Goal: Task Accomplishment & Management: Use online tool/utility

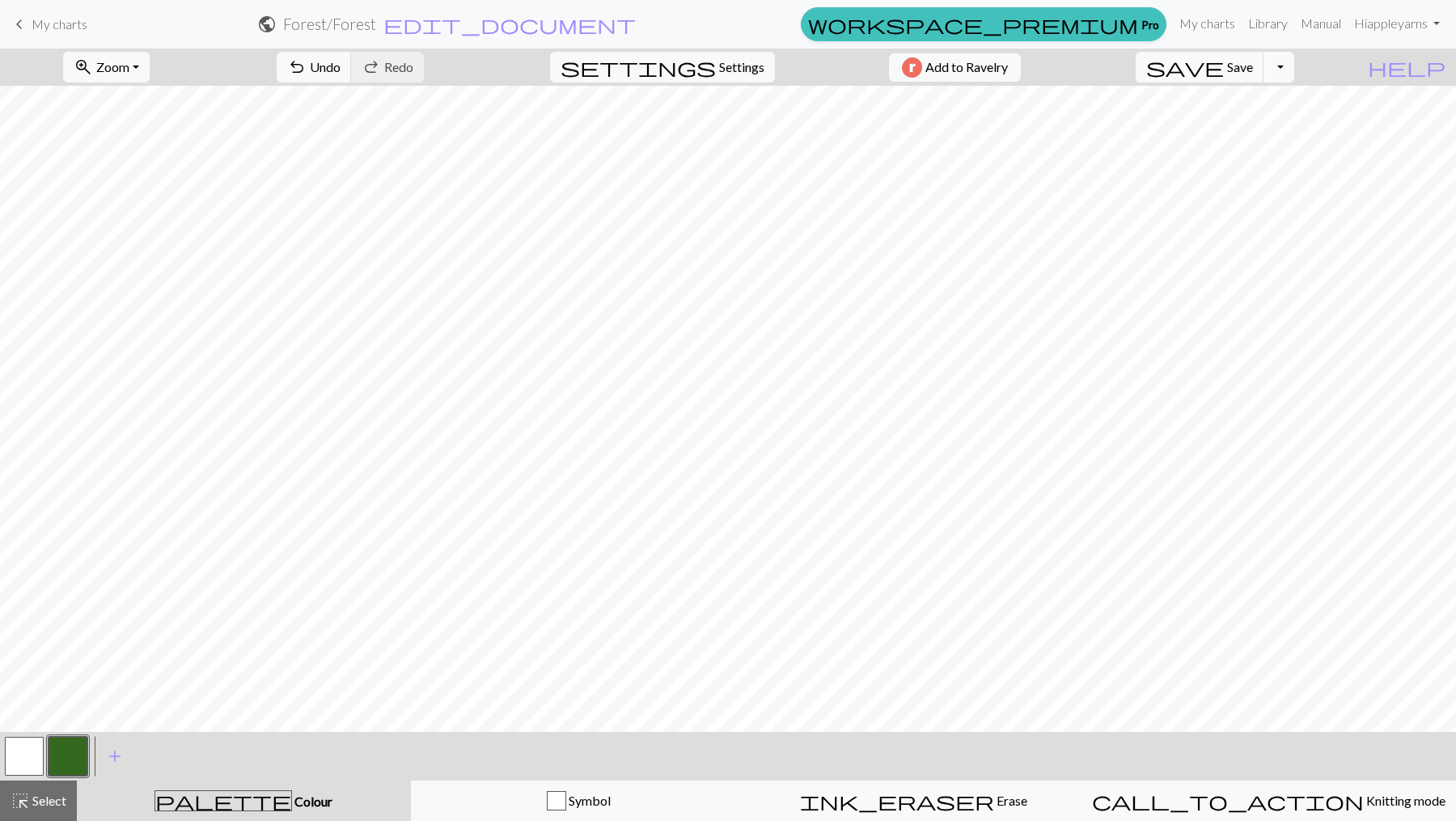
click at [1294, 67] on button "Toggle Dropdown" at bounding box center [1279, 67] width 31 height 31
click at [1258, 66] on button "save Save Save" at bounding box center [1200, 67] width 128 height 31
click at [1258, 66] on body "This website uses cookies to ensure you get the best experience on our website.…" at bounding box center [728, 410] width 1456 height 821
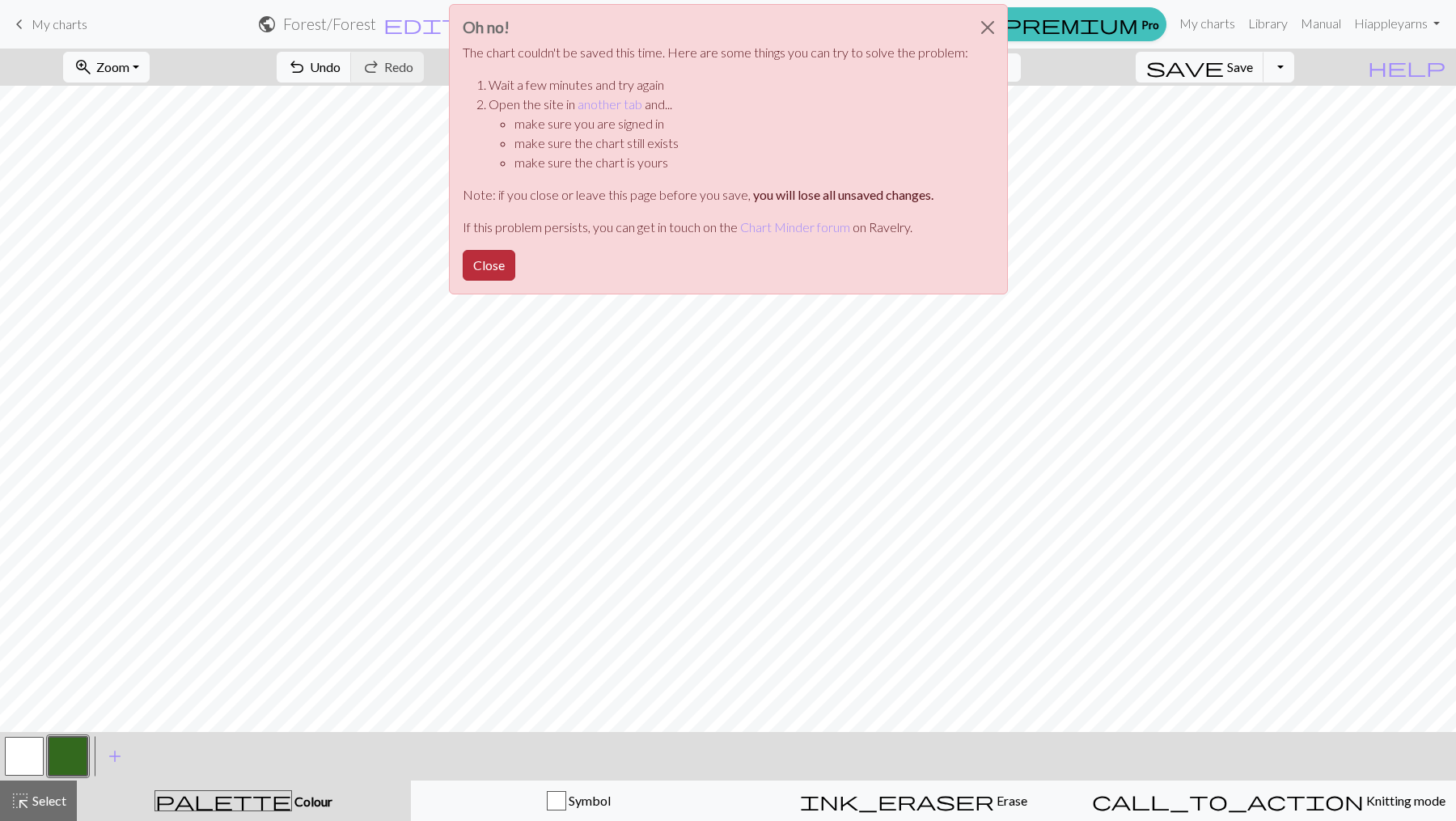
click at [496, 258] on button "Close" at bounding box center [489, 265] width 53 height 31
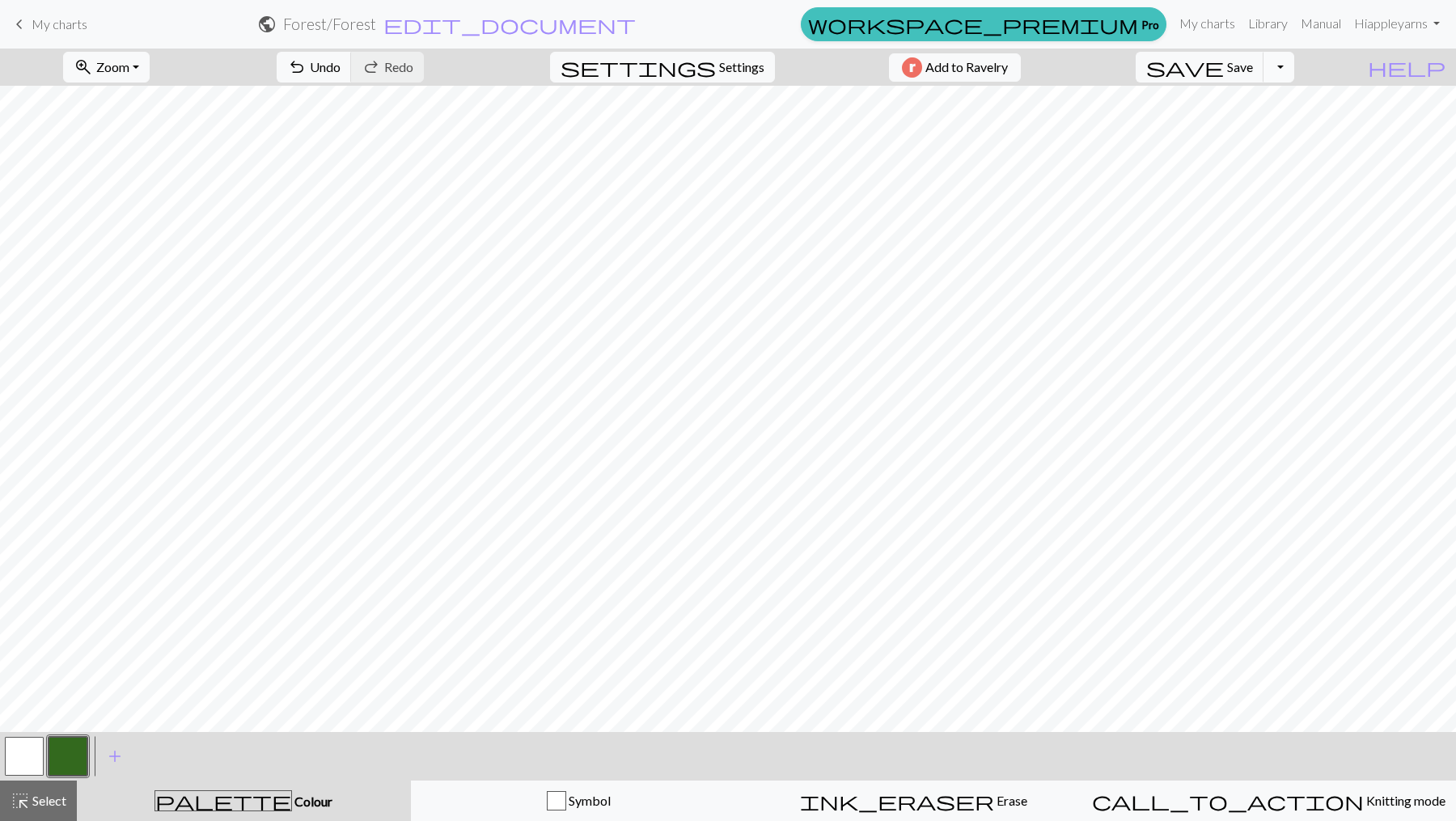
click at [1294, 68] on button "Toggle Dropdown" at bounding box center [1279, 67] width 31 height 31
click at [1248, 102] on button "file_copy Save a copy" at bounding box center [1160, 101] width 267 height 25
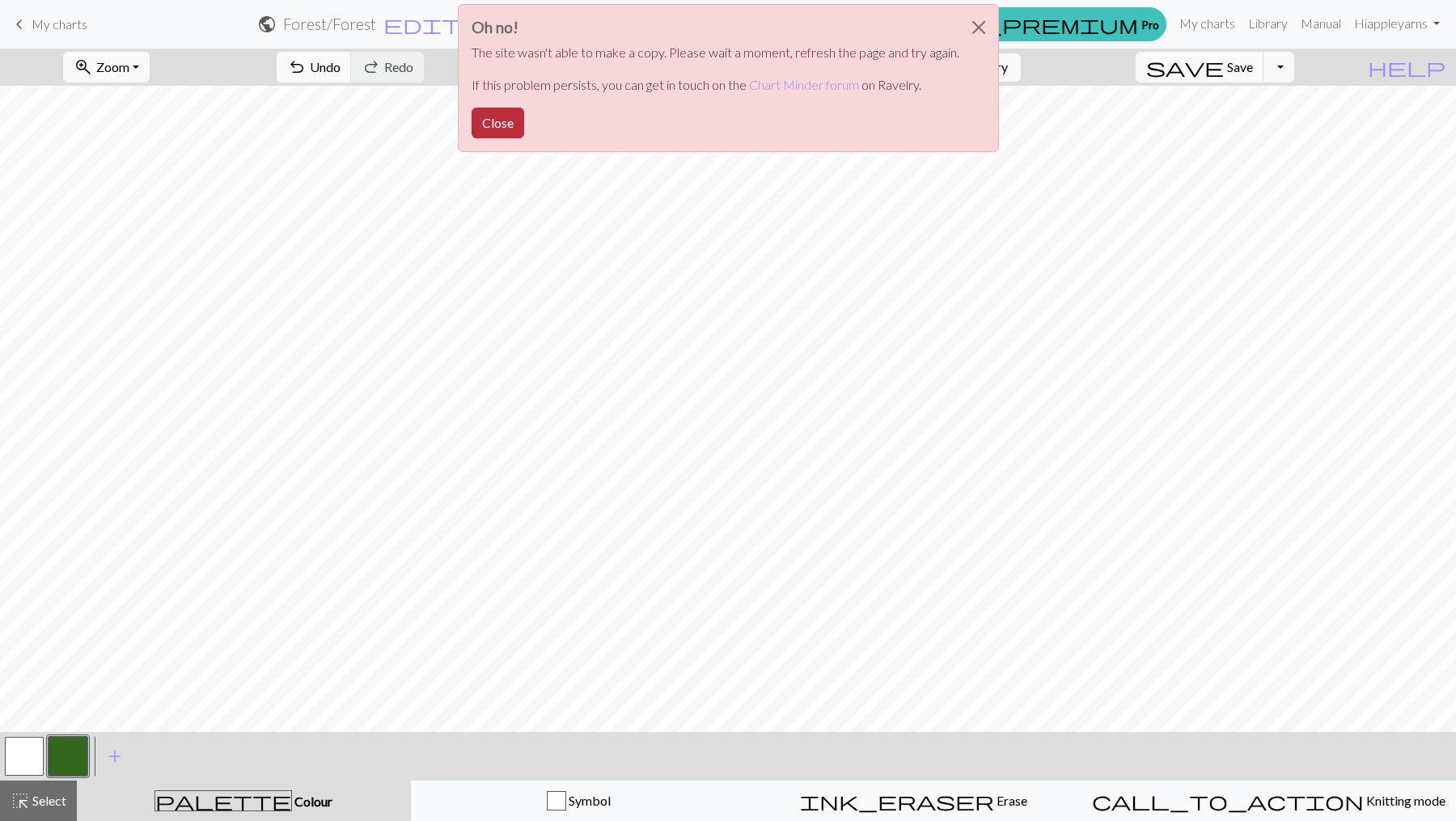
click at [496, 122] on button "Close" at bounding box center [498, 123] width 53 height 31
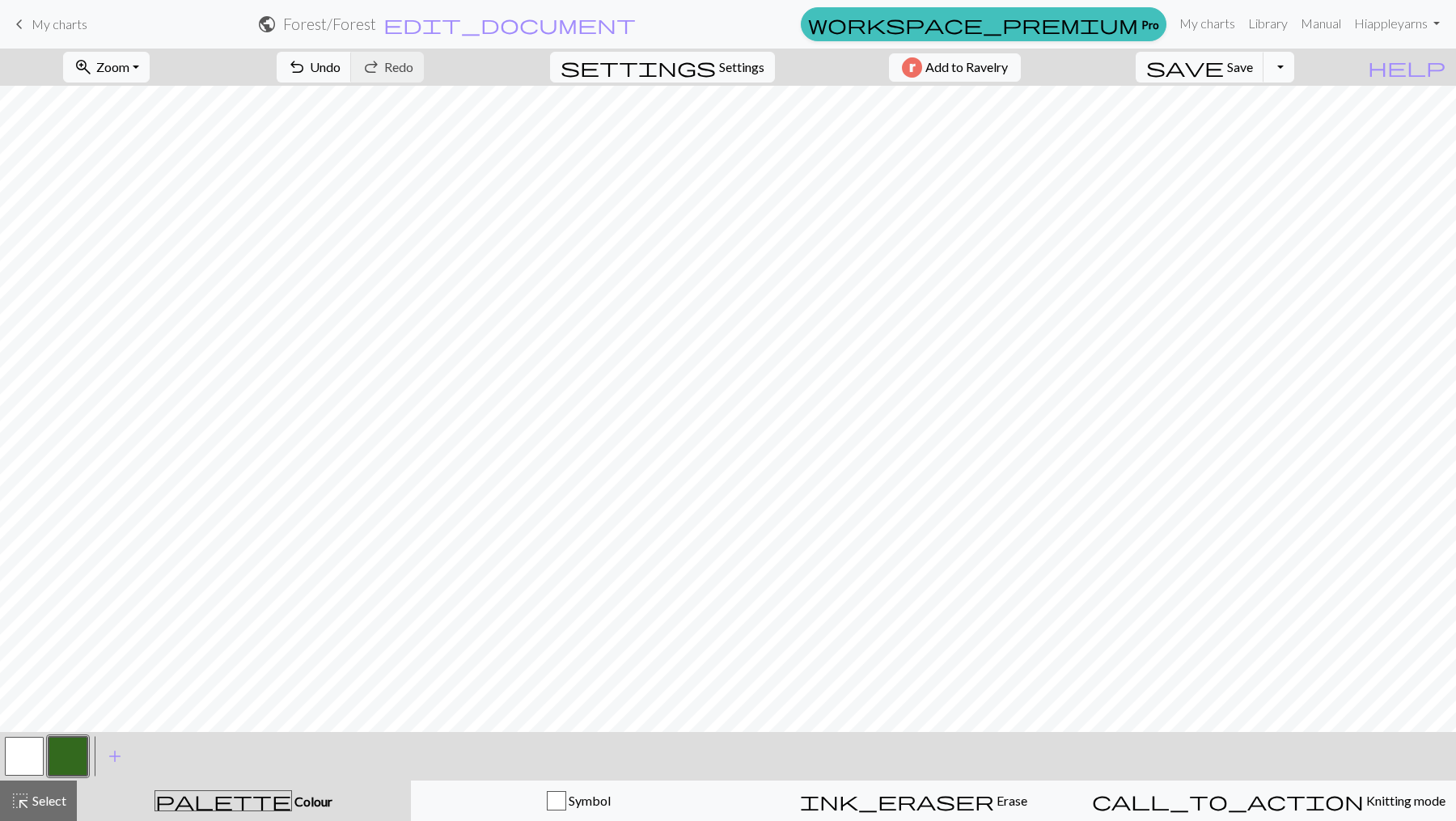
click at [1294, 68] on button "Toggle Dropdown" at bounding box center [1279, 67] width 31 height 31
click at [1258, 128] on button "save_alt Download" at bounding box center [1160, 127] width 267 height 25
click at [19, 20] on span "keyboard_arrow_left" at bounding box center [19, 25] width 19 height 23
click at [799, 26] on button "Close" at bounding box center [800, 28] width 39 height 46
click at [636, 20] on span "edit_document" at bounding box center [509, 25] width 252 height 23
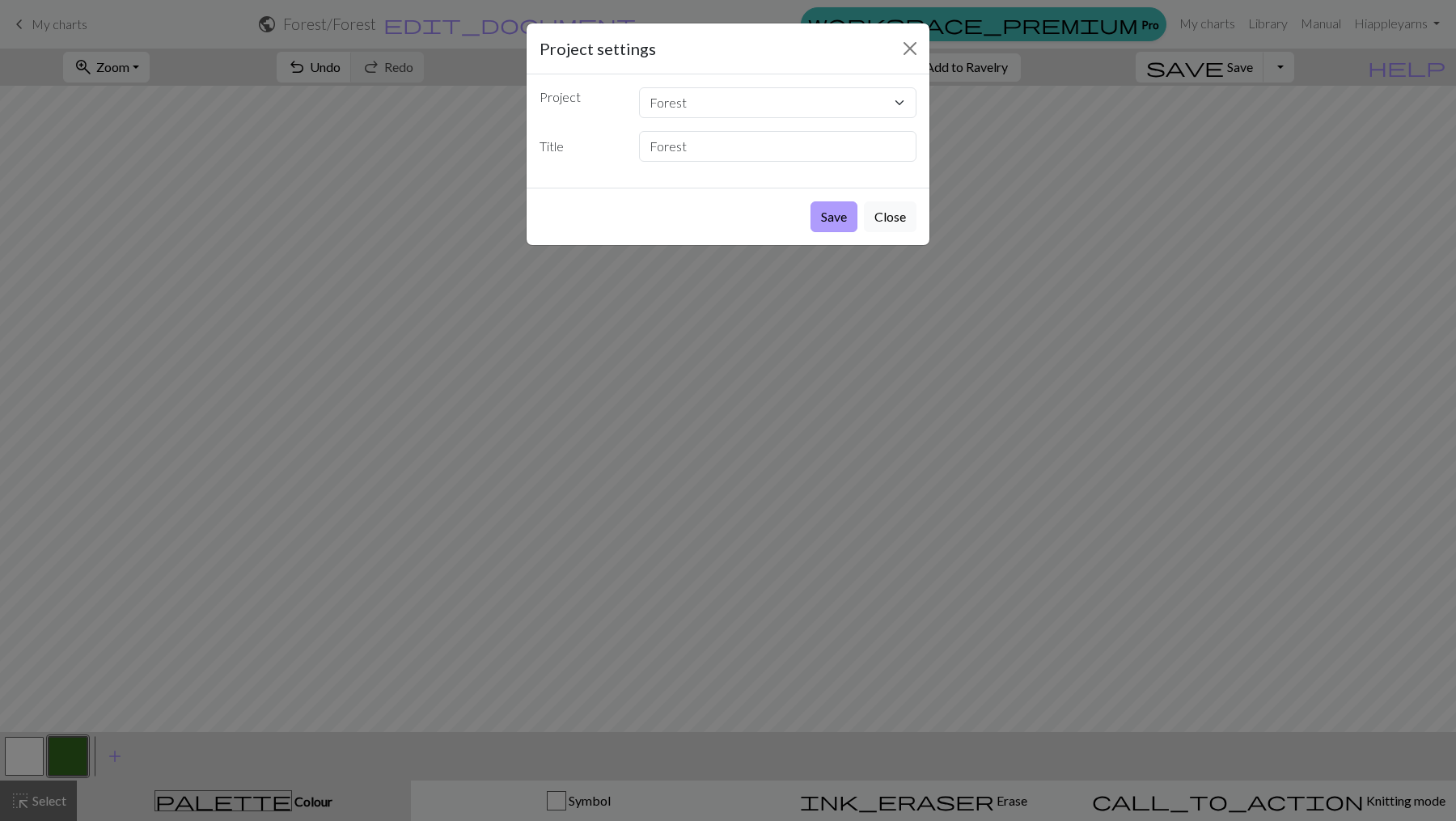
click at [837, 212] on button "Save" at bounding box center [833, 216] width 47 height 31
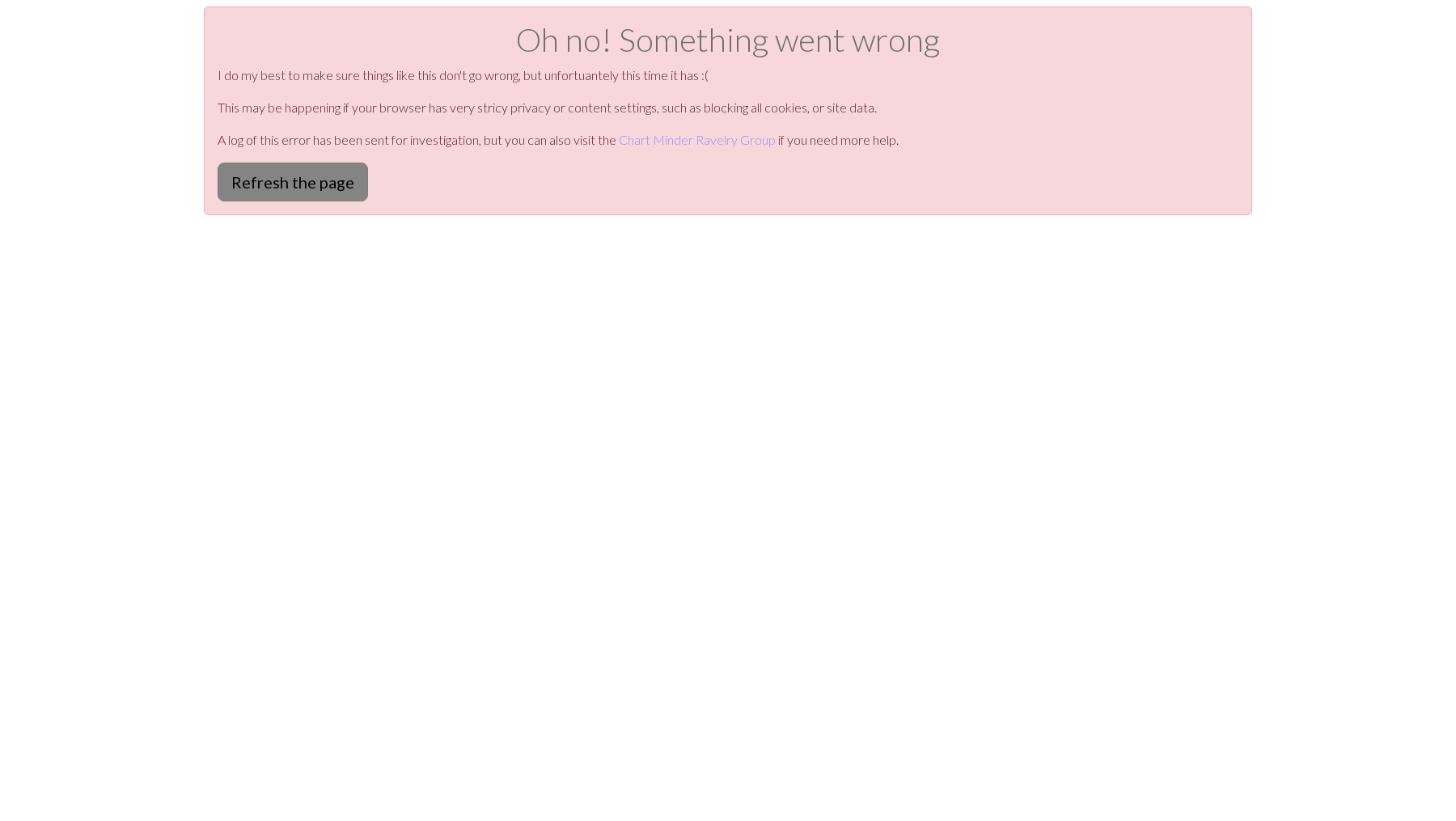
click at [263, 179] on button "Refresh the page" at bounding box center [292, 182] width 150 height 39
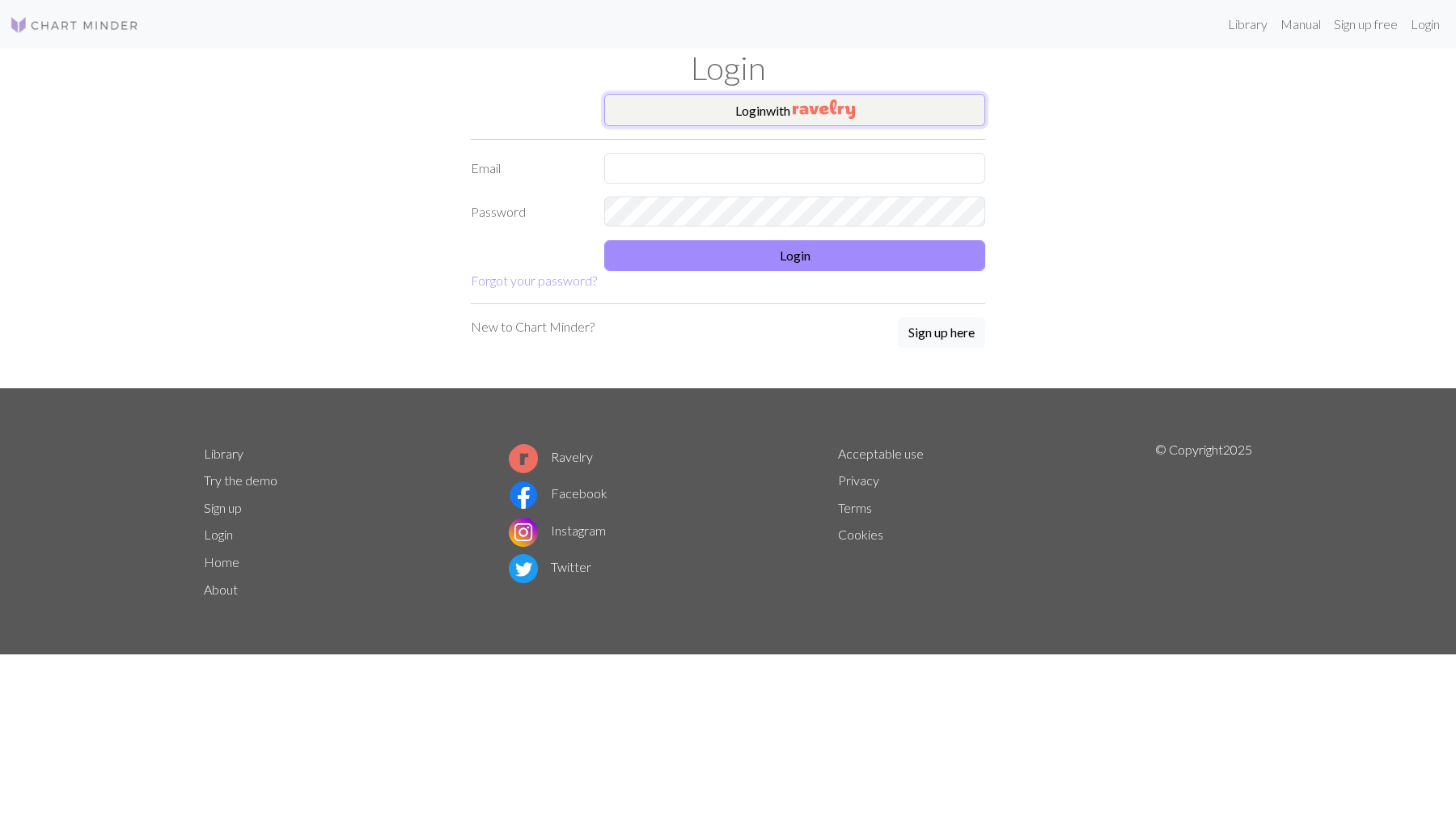
click at [789, 103] on button "Login with" at bounding box center [795, 110] width 381 height 32
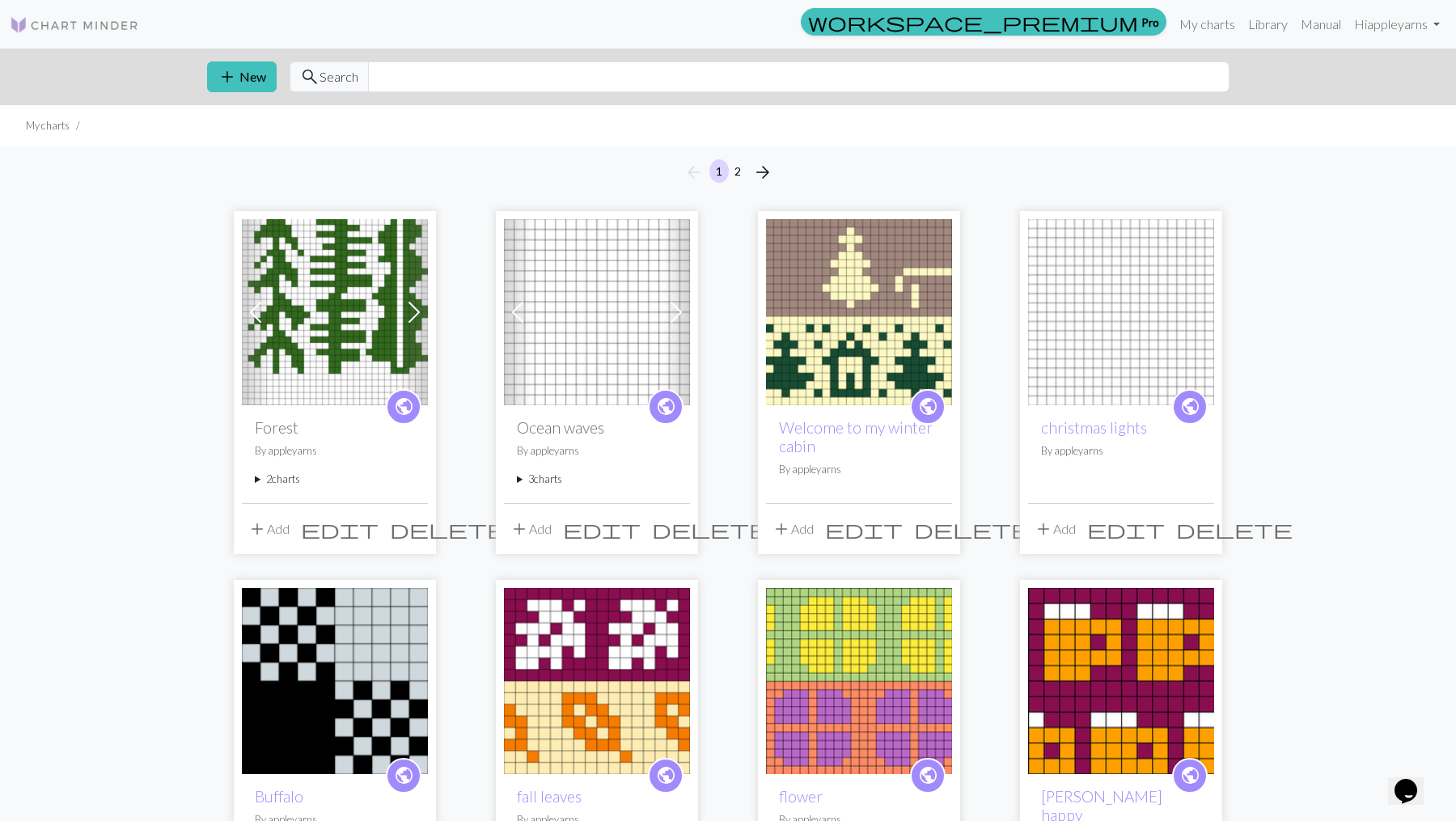
click at [853, 349] on img at bounding box center [859, 313] width 186 height 186
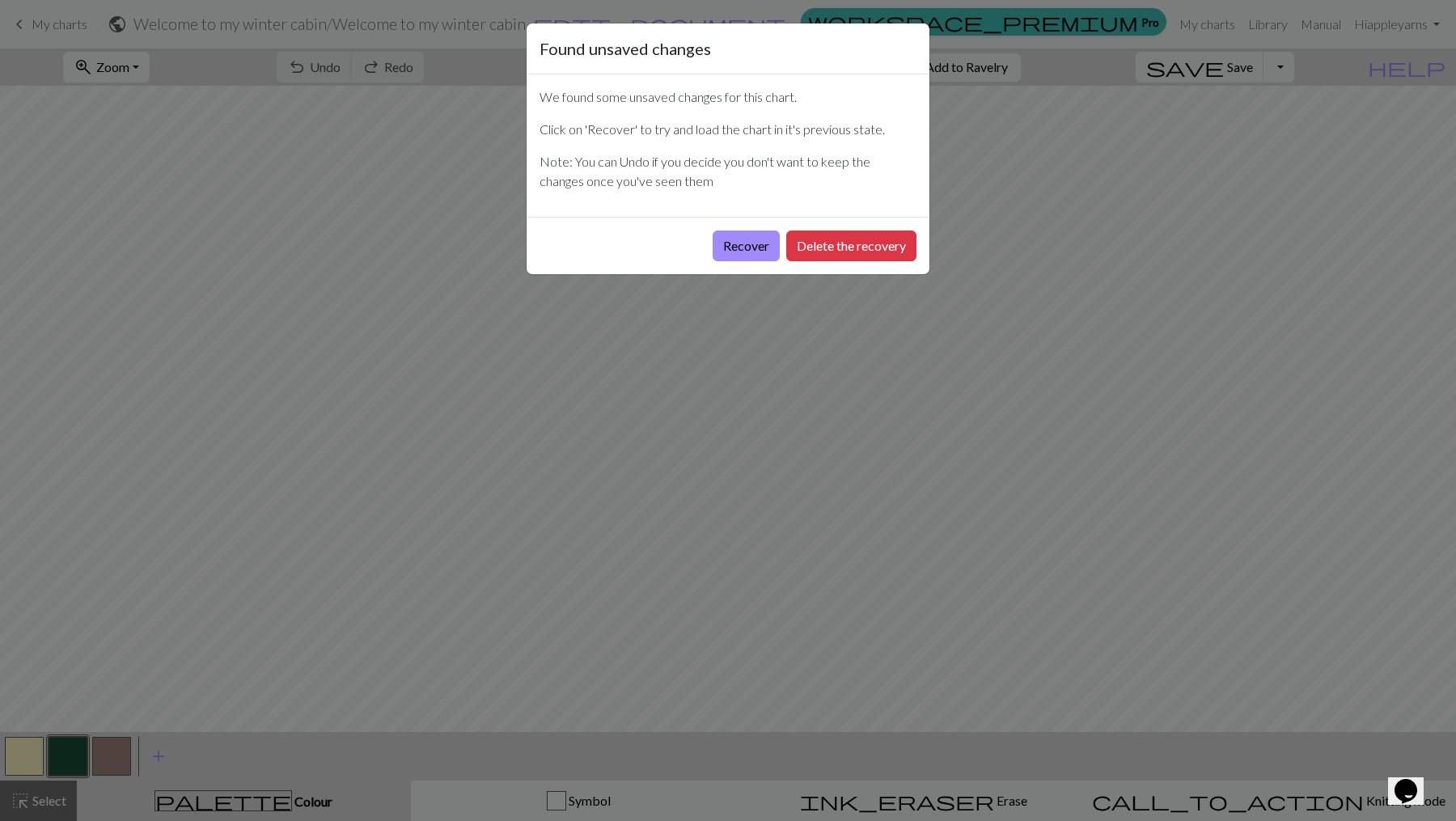
click at [853, 349] on div "Found unsaved changes We found some unsaved changes for this chart. Click on 'R…" at bounding box center [728, 410] width 1456 height 821
click at [746, 239] on button "Recover" at bounding box center [746, 246] width 67 height 31
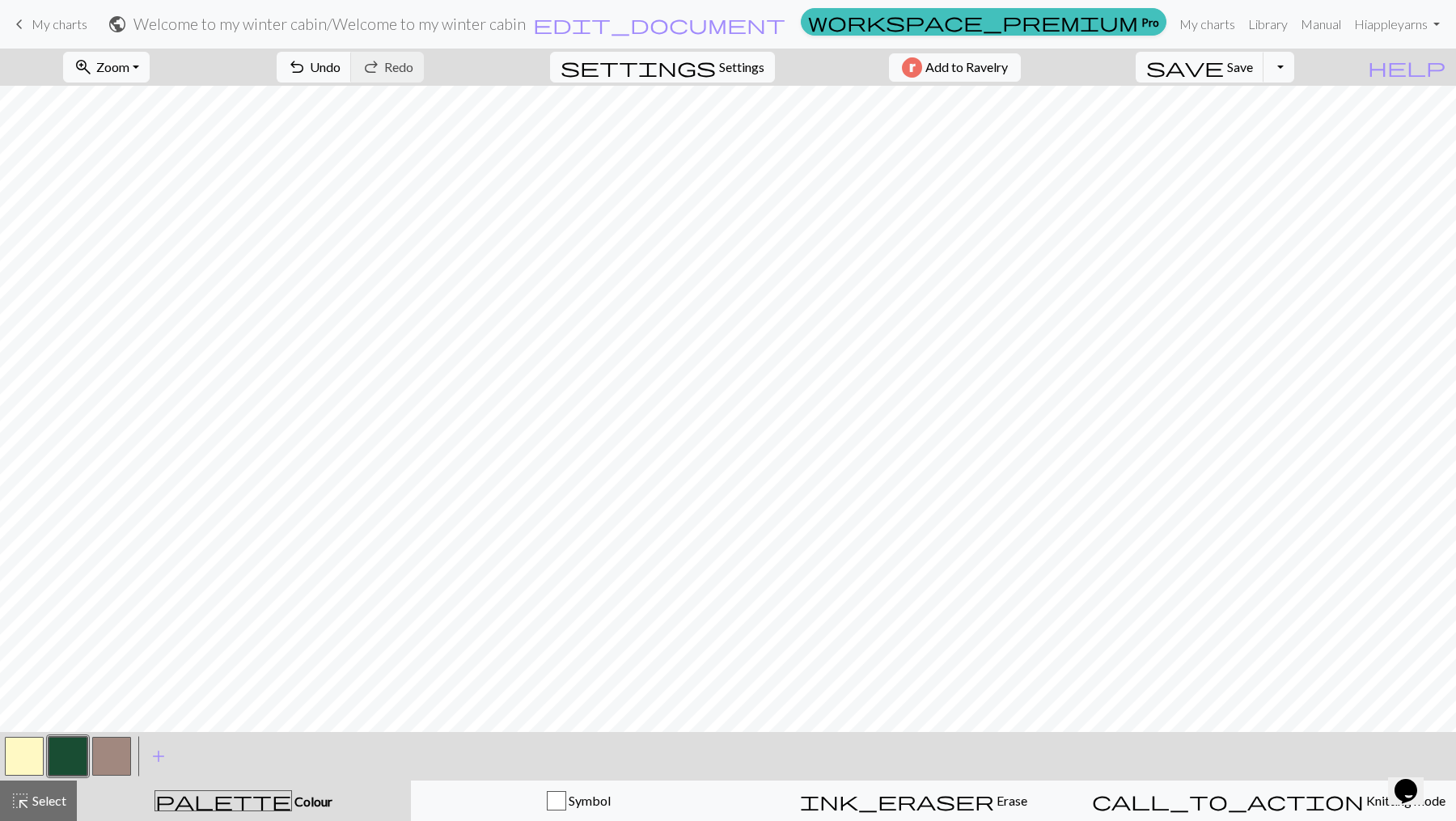
click at [52, 21] on span "My charts" at bounding box center [60, 24] width 56 height 16
click at [1253, 70] on span "Save" at bounding box center [1239, 67] width 25 height 16
click at [785, 25] on span "edit_document" at bounding box center [659, 25] width 252 height 23
select select "688aafa1c6c77eda5683e71d"
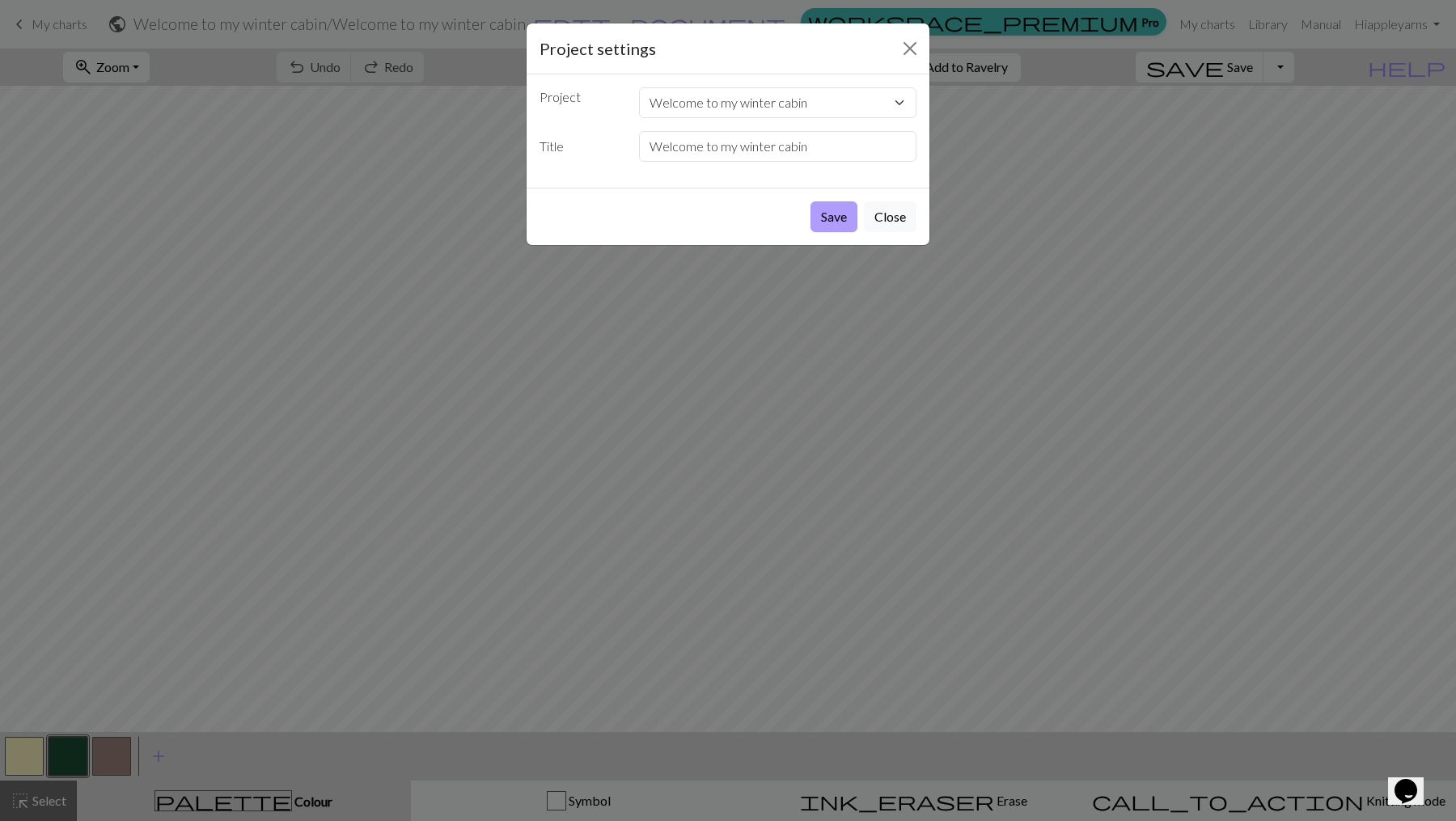
click at [840, 212] on button "Save" at bounding box center [833, 216] width 47 height 31
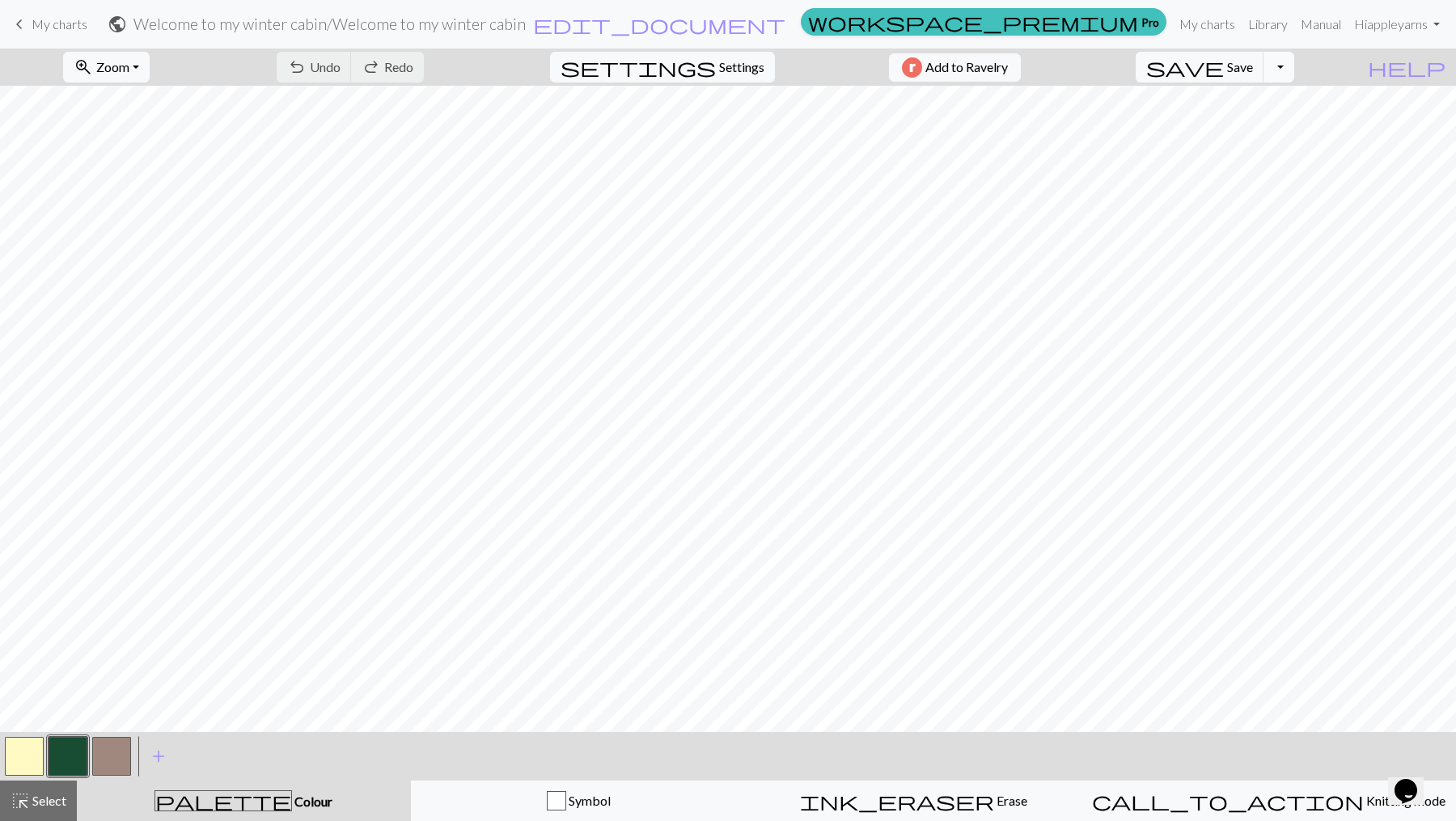
click at [1294, 67] on button "Toggle Dropdown" at bounding box center [1279, 67] width 31 height 31
click at [1246, 124] on button "save_alt Download" at bounding box center [1160, 127] width 267 height 25
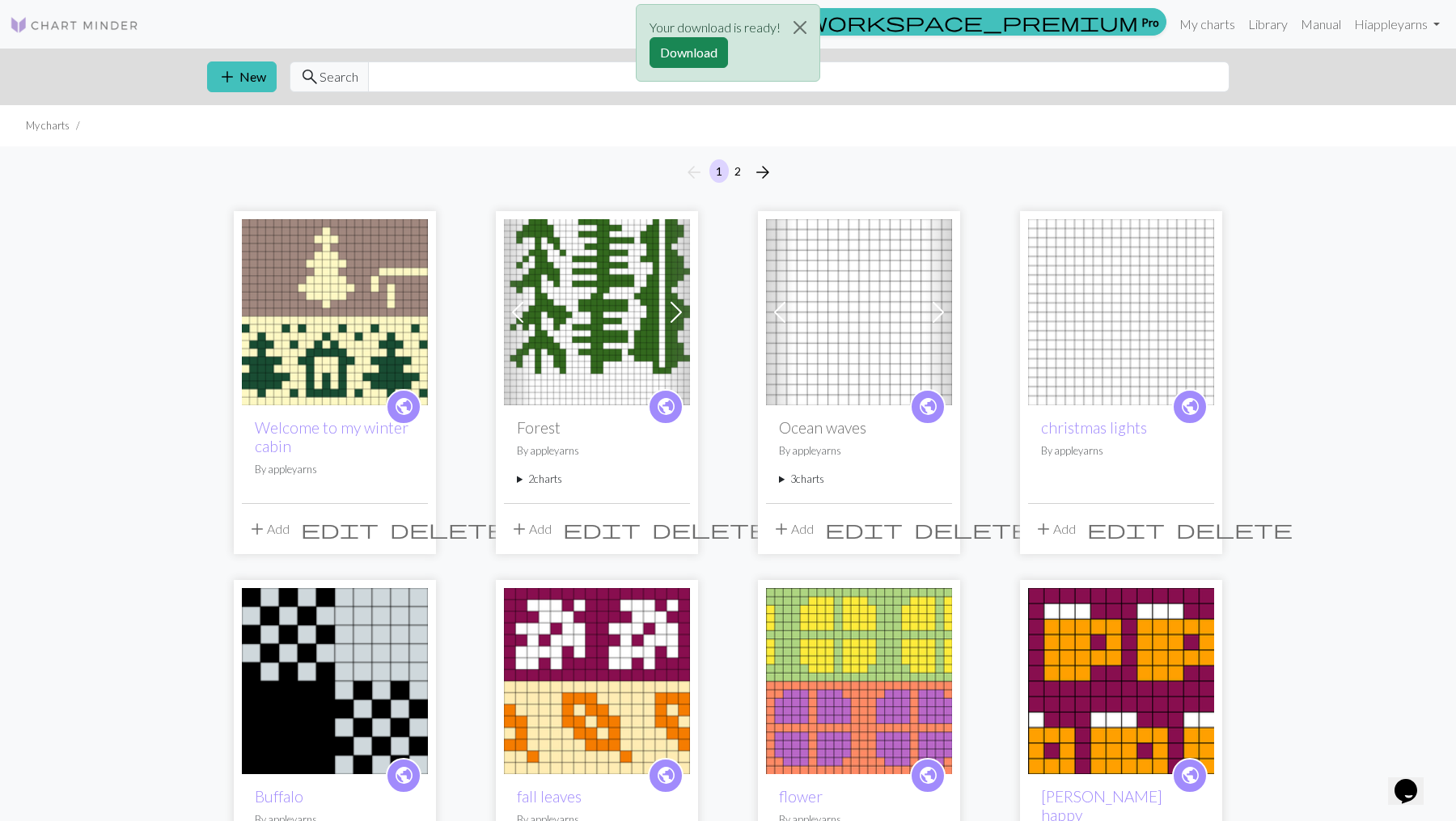
click at [573, 678] on img at bounding box center [597, 681] width 186 height 186
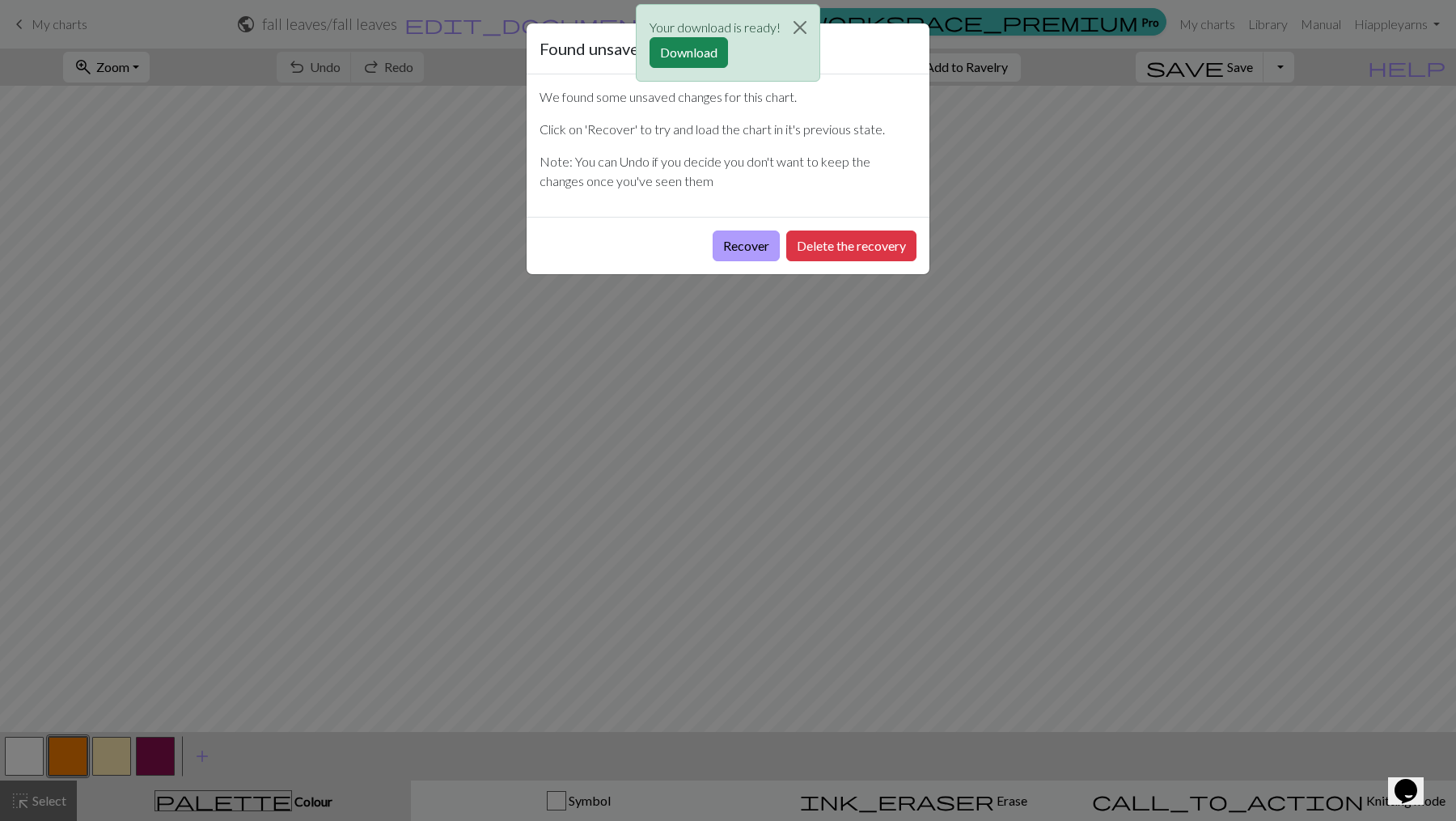
click at [743, 249] on button "Recover" at bounding box center [746, 246] width 67 height 31
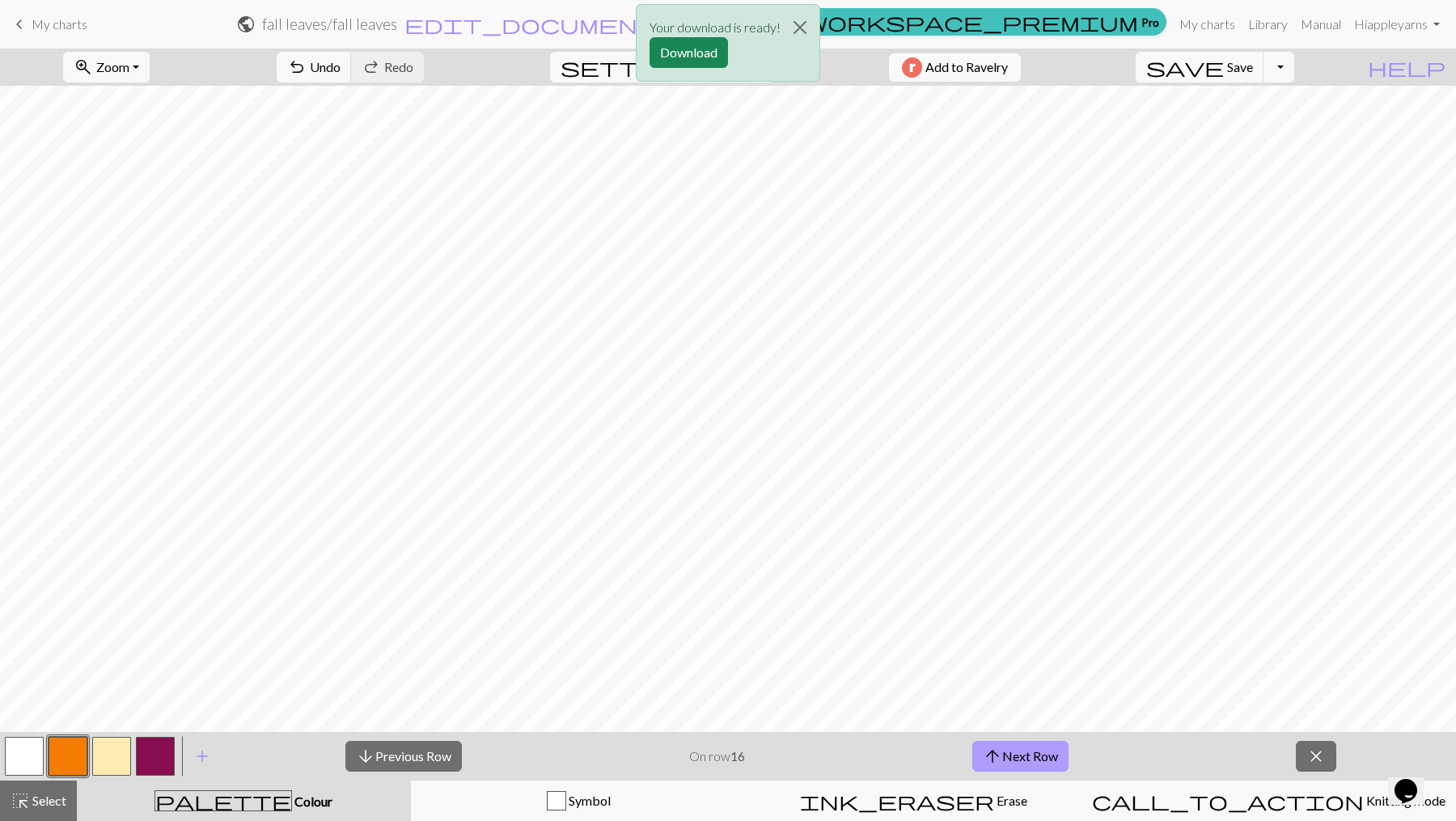
click at [1001, 754] on span "arrow_upward" at bounding box center [992, 756] width 19 height 23
click at [396, 757] on button "arrow_downward Previous Row" at bounding box center [403, 756] width 117 height 31
click at [411, 753] on button "arrow_downward Previous Row" at bounding box center [403, 756] width 117 height 31
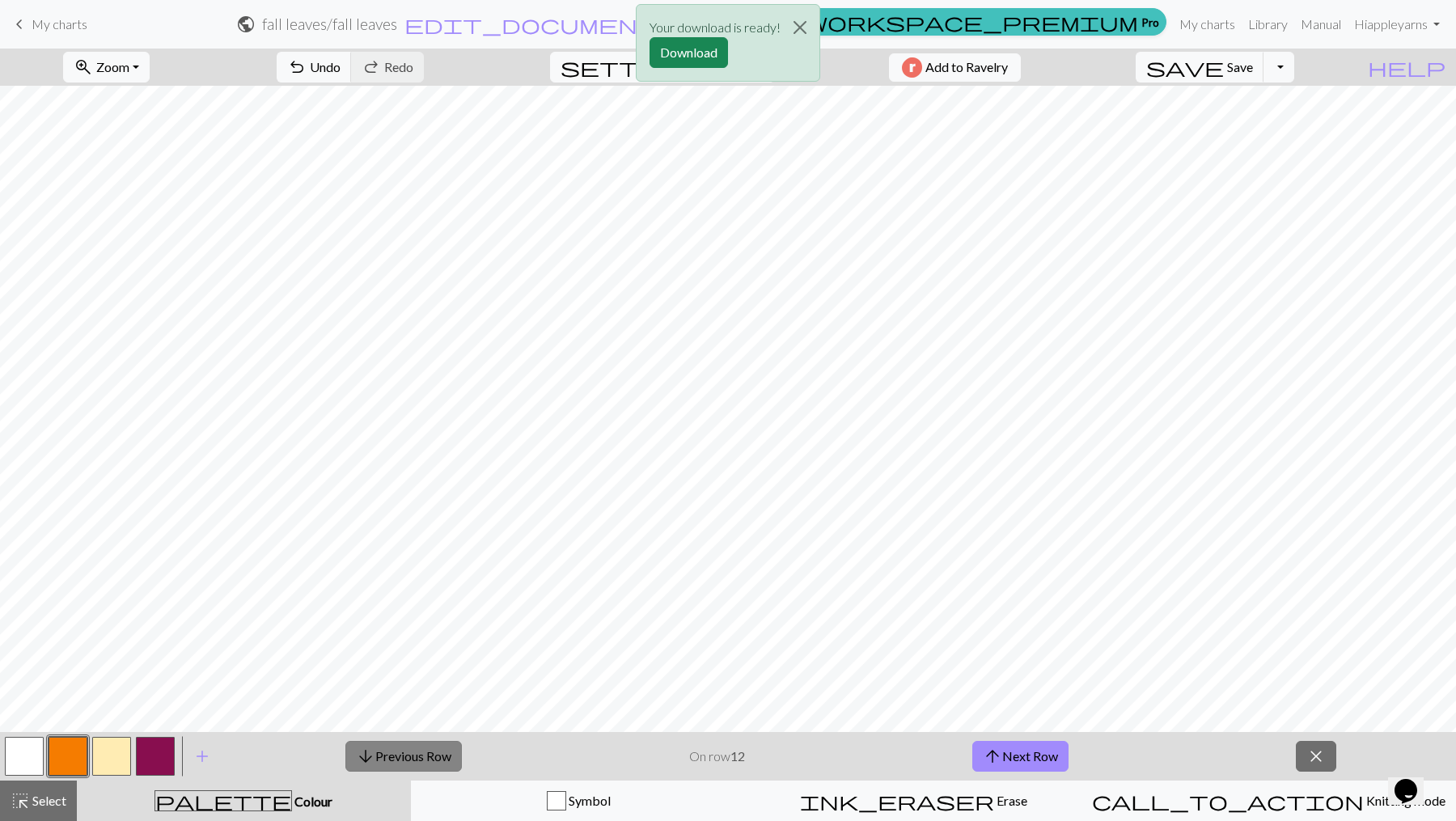
click at [411, 753] on button "arrow_downward Previous Row" at bounding box center [403, 756] width 117 height 31
click at [411, 753] on button "arrow_downward Previous Row" at bounding box center [404, 756] width 117 height 31
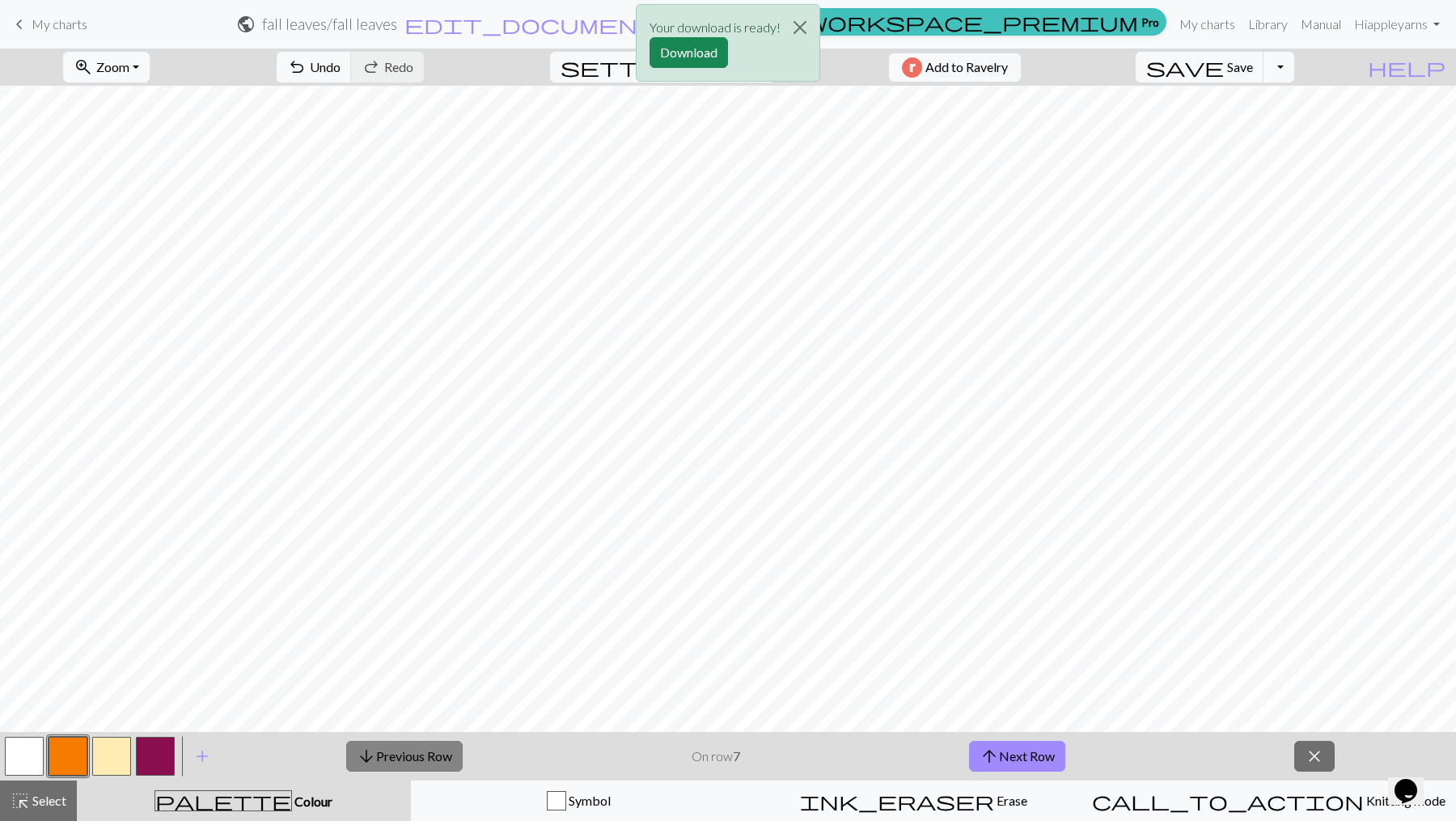
click at [411, 753] on button "arrow_downward Previous Row" at bounding box center [404, 756] width 117 height 31
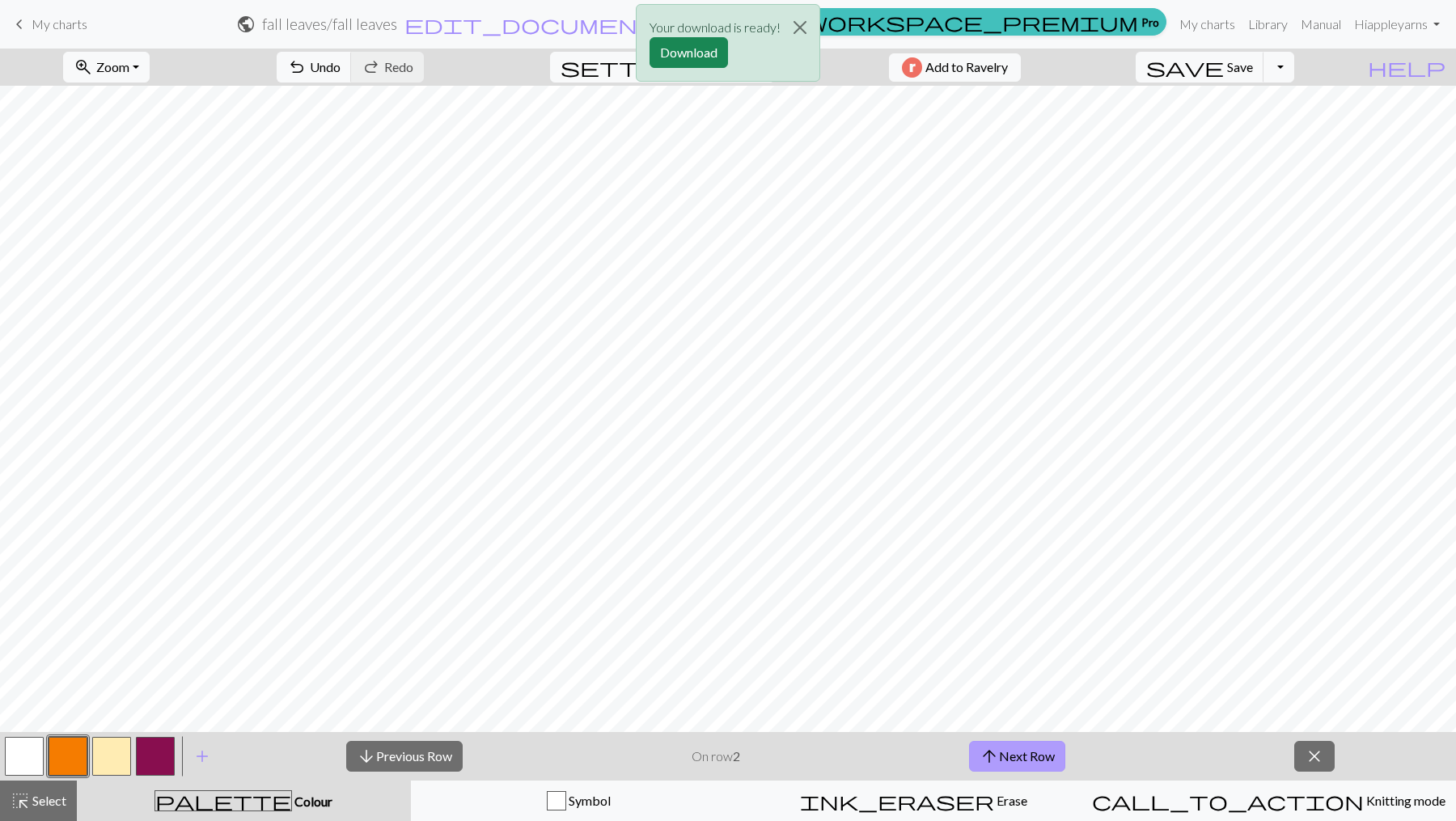
click at [1016, 753] on button "arrow_upward Next Row" at bounding box center [1017, 756] width 97 height 31
click at [1028, 756] on button "arrow_upward Next Row" at bounding box center [1017, 756] width 97 height 31
click at [1028, 757] on button "arrow_upward Next Row" at bounding box center [1017, 756] width 97 height 31
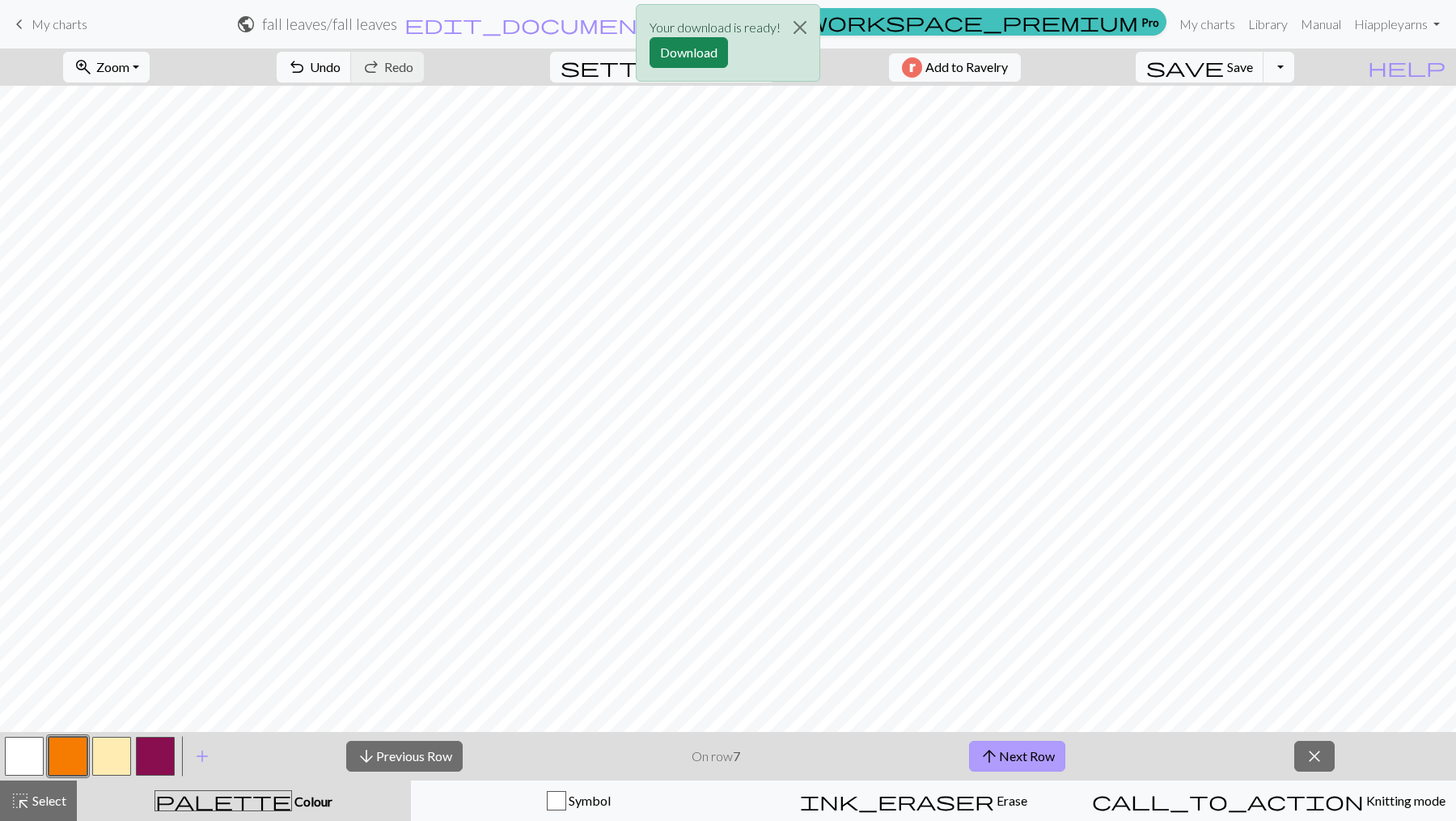
click at [1028, 757] on button "arrow_upward Next Row" at bounding box center [1017, 756] width 97 height 31
